Goal: Task Accomplishment & Management: Use online tool/utility

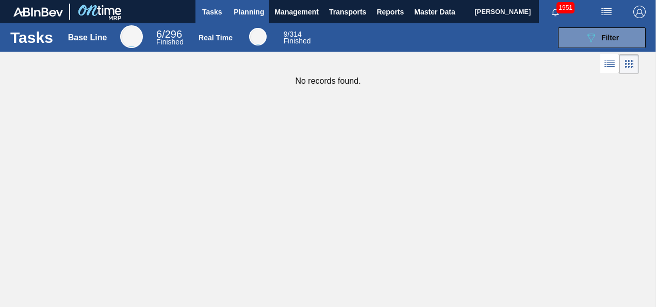
click at [249, 14] on span "Planning" at bounding box center [249, 12] width 30 height 12
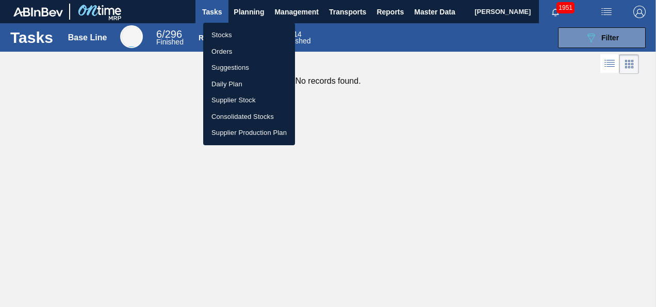
click at [242, 13] on div at bounding box center [328, 153] width 656 height 307
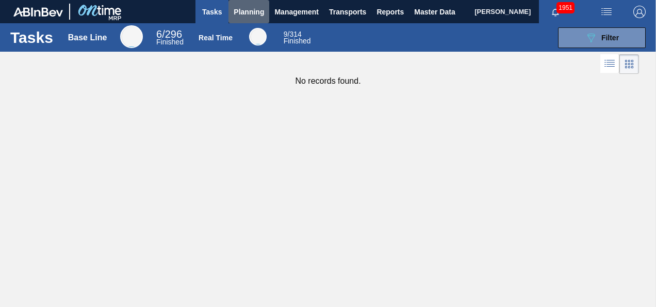
click at [242, 13] on span "Planning" at bounding box center [249, 12] width 30 height 12
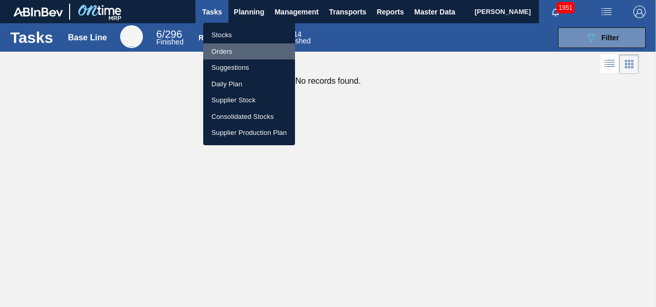
click at [219, 51] on li "Orders" at bounding box center [249, 51] width 92 height 17
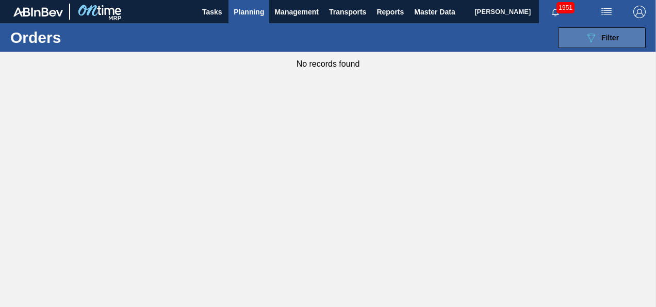
click at [617, 37] on span "Filter" at bounding box center [611, 38] width 18 height 8
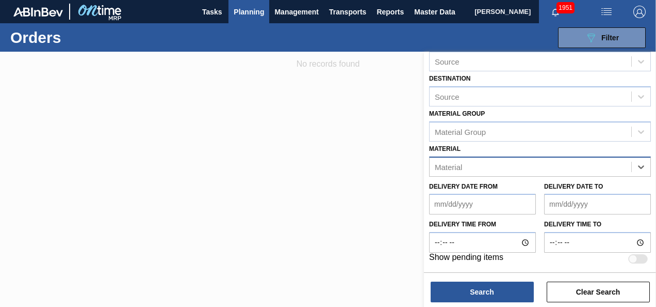
scroll to position [125, 0]
click at [637, 166] on icon at bounding box center [641, 168] width 10 height 10
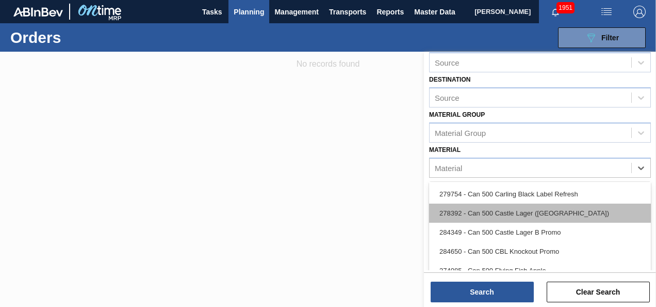
scroll to position [830, 0]
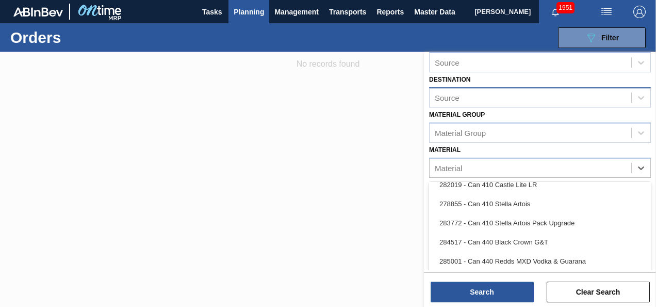
click at [534, 98] on div "Source" at bounding box center [531, 97] width 202 height 15
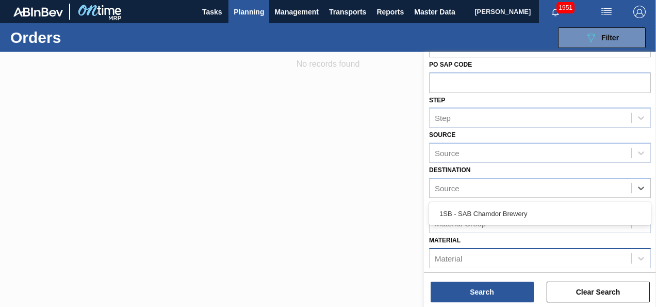
scroll to position [22, 0]
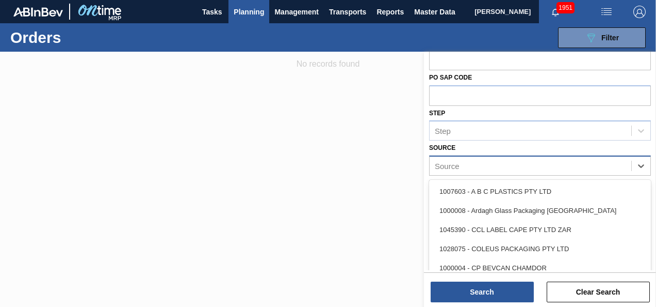
click at [543, 157] on div "Source" at bounding box center [540, 165] width 222 height 20
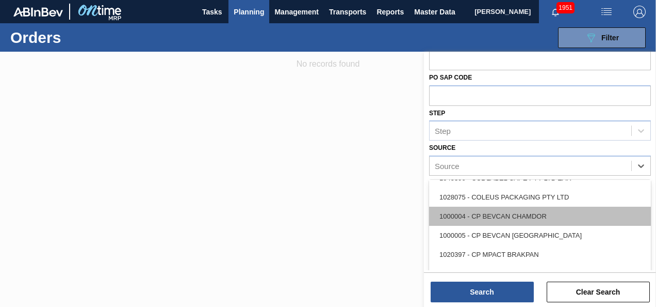
scroll to position [103, 0]
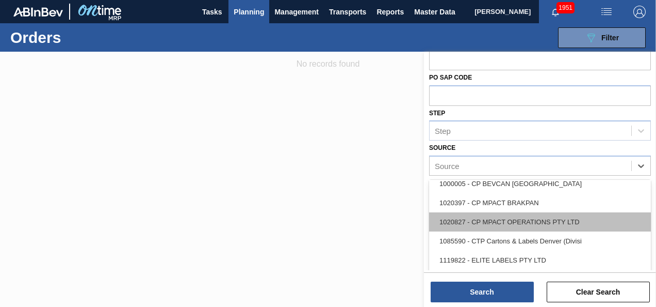
click at [531, 219] on div "1020827 - CP MPACT OPERATIONS PTY LTD" at bounding box center [540, 221] width 222 height 19
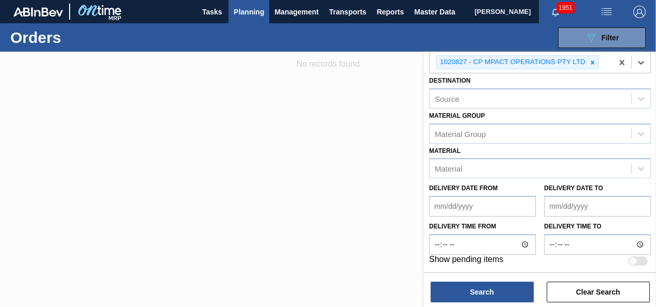
scroll to position [127, 0]
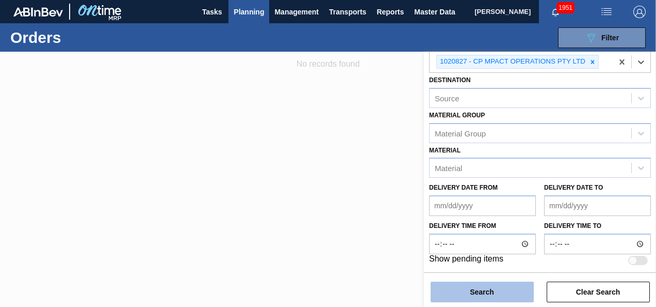
click at [473, 290] on button "Search" at bounding box center [482, 291] width 103 height 21
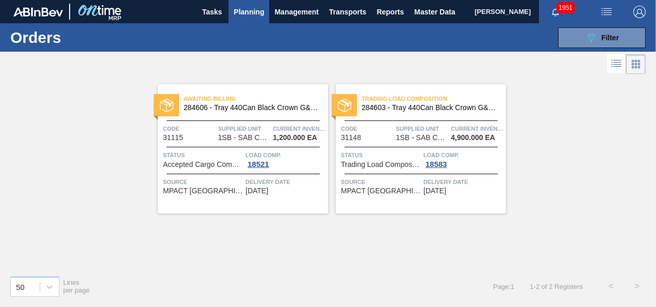
click at [248, 128] on span "Supplied Unit" at bounding box center [244, 128] width 53 height 10
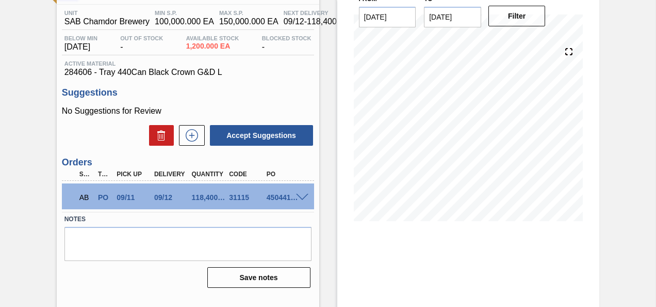
scroll to position [103, 0]
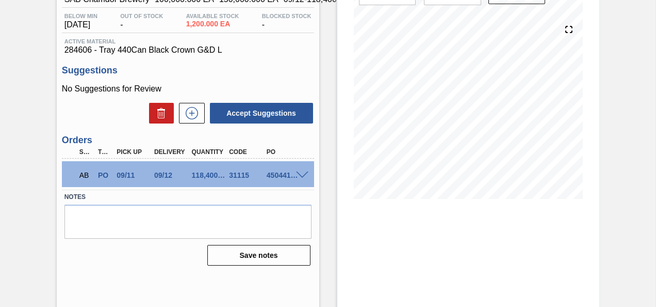
click at [301, 177] on span at bounding box center [302, 175] width 12 height 8
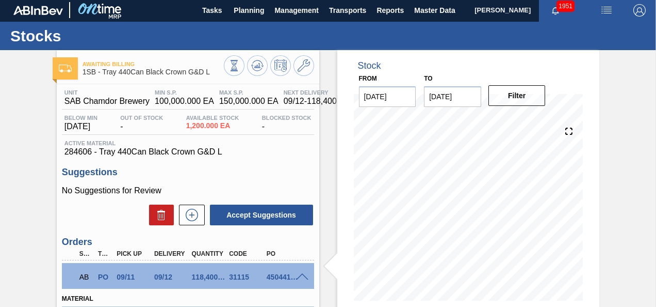
scroll to position [0, 0]
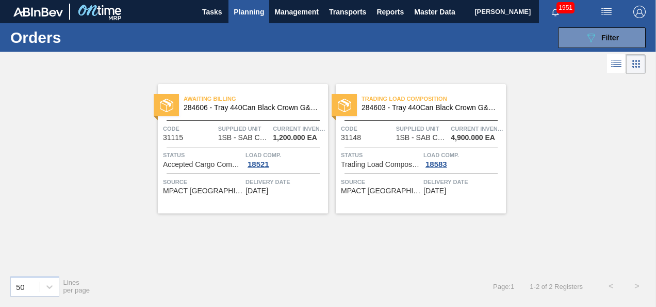
click at [443, 109] on span "284603 - Tray 440Can Black Crown G&T PU" at bounding box center [430, 108] width 136 height 8
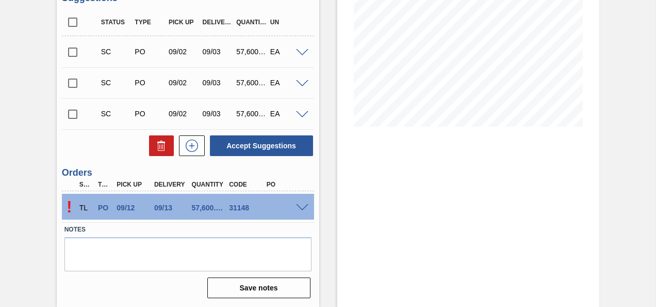
scroll to position [177, 0]
click at [68, 204] on p "!" at bounding box center [69, 206] width 15 height 19
click at [305, 206] on span at bounding box center [302, 208] width 12 height 8
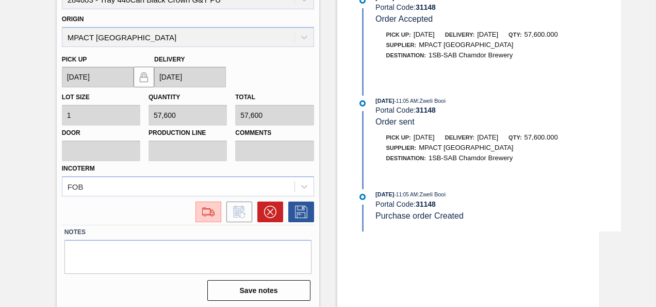
scroll to position [426, 0]
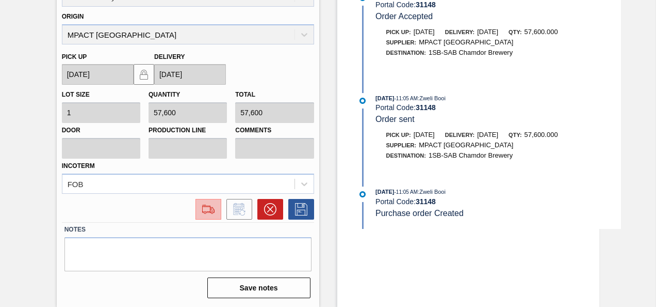
click at [203, 208] on img at bounding box center [208, 209] width 17 height 12
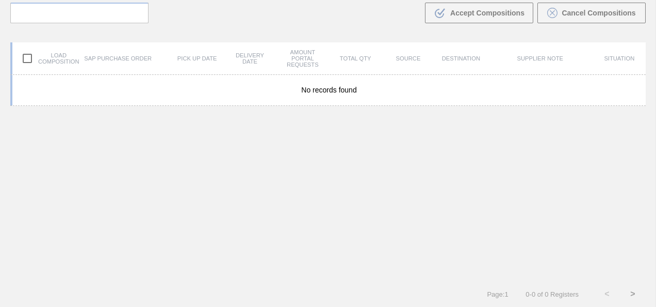
scroll to position [74, 0]
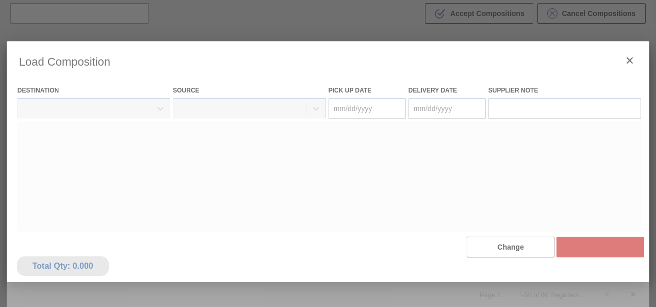
type Date "[DATE]"
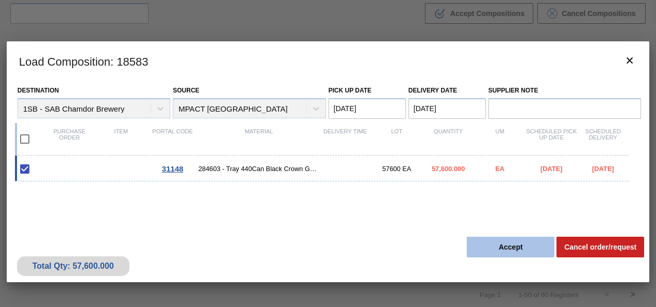
click at [503, 247] on button "Accept" at bounding box center [511, 246] width 88 height 21
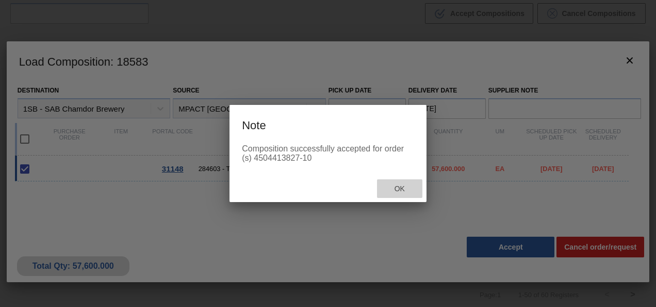
click at [398, 189] on span "Ok" at bounding box center [400, 188] width 27 height 8
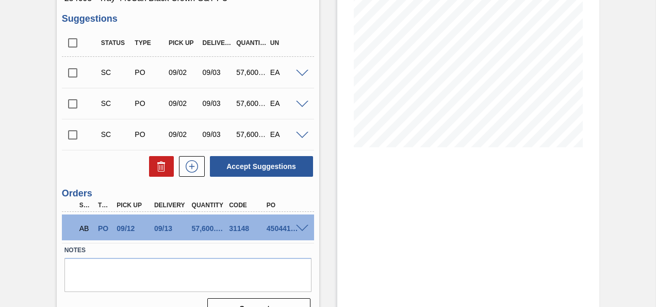
scroll to position [177, 0]
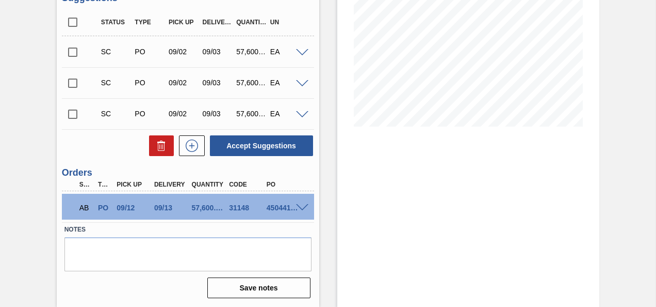
click at [299, 206] on span at bounding box center [302, 208] width 12 height 8
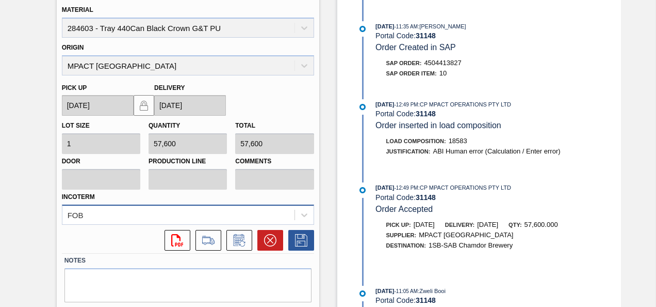
scroll to position [323, 0]
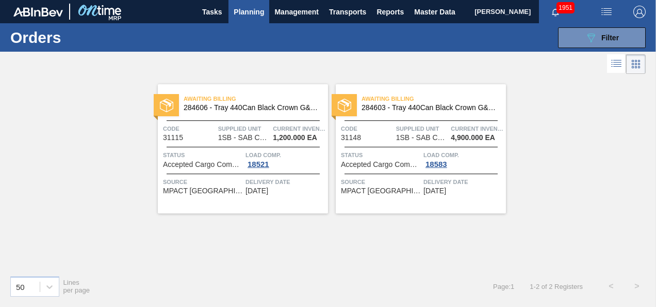
click at [226, 102] on span "Awaiting Billing" at bounding box center [256, 98] width 145 height 10
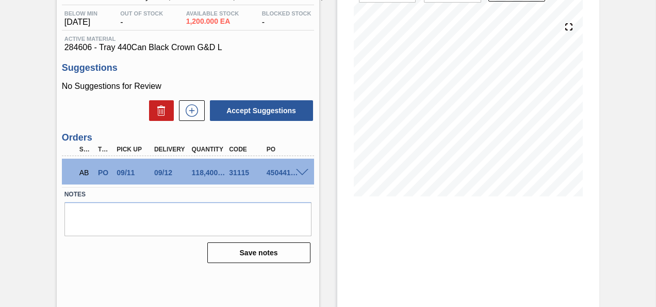
scroll to position [137, 0]
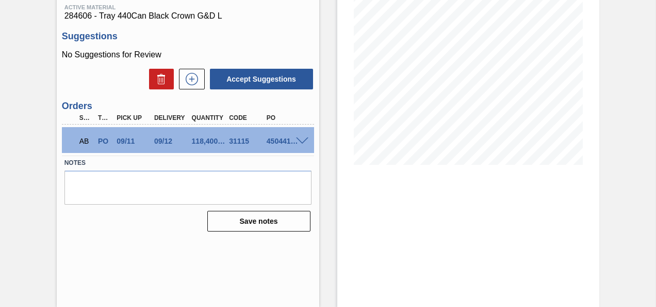
click at [302, 143] on span at bounding box center [302, 141] width 12 height 8
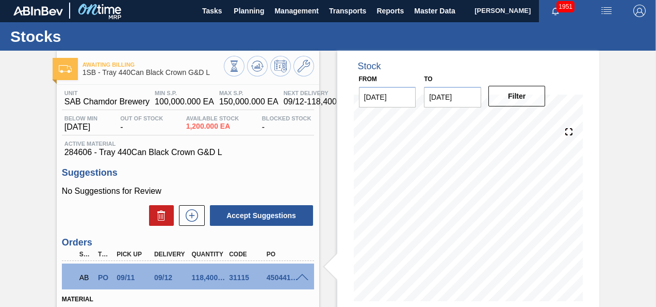
scroll to position [0, 0]
